Goal: Task Accomplishment & Management: Manage account settings

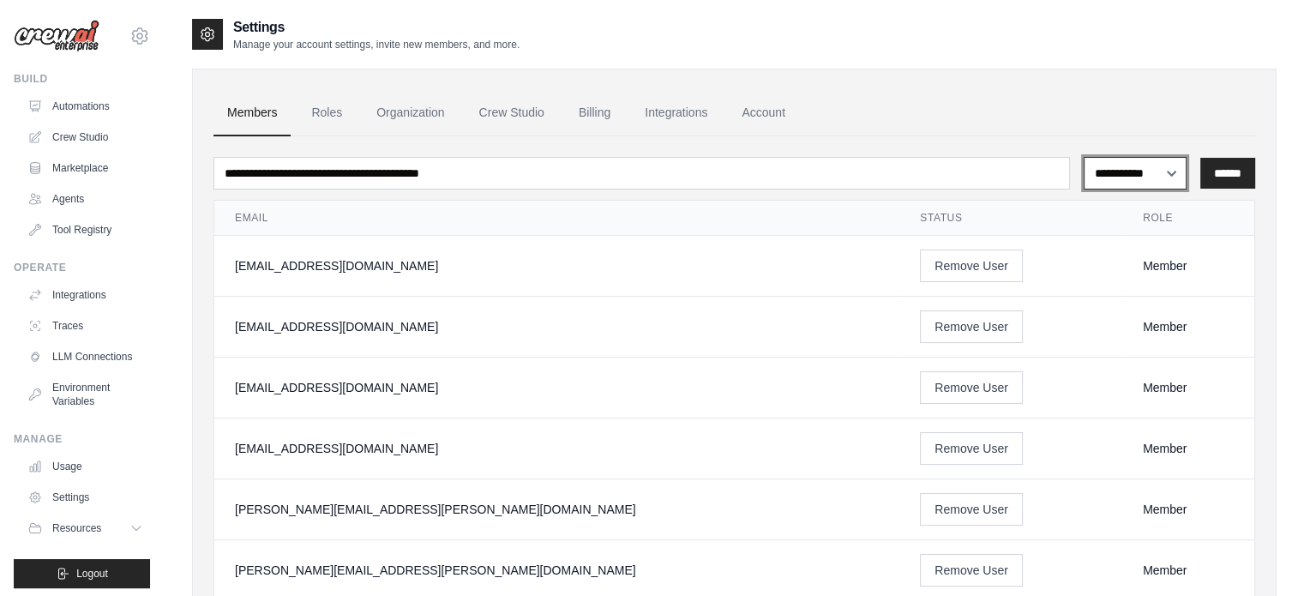
click at [1101, 177] on select "**********" at bounding box center [1134, 173] width 103 height 33
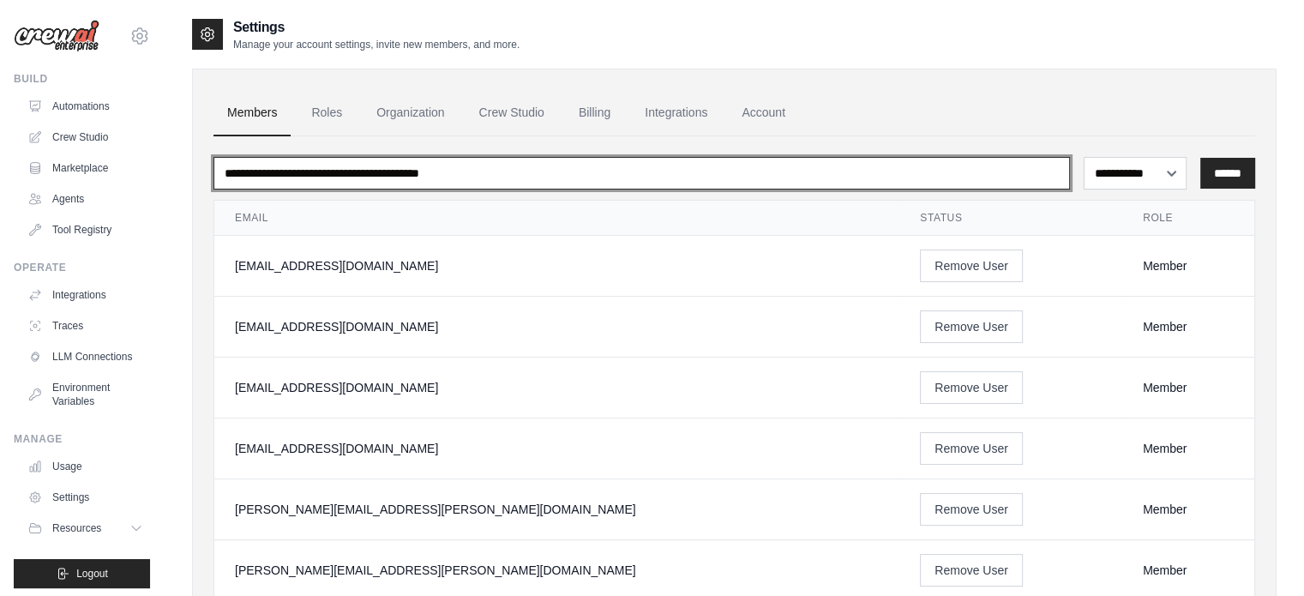
click at [663, 181] on input "email" at bounding box center [641, 173] width 856 height 33
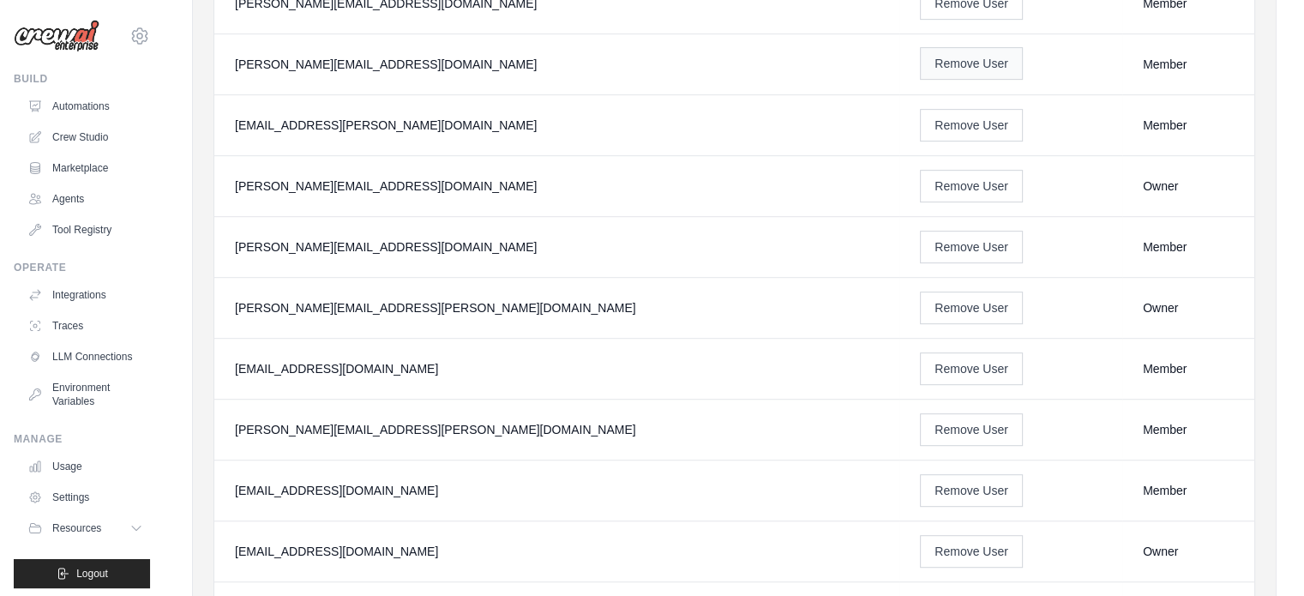
scroll to position [1889, 0]
